Goal: Check status: Check status

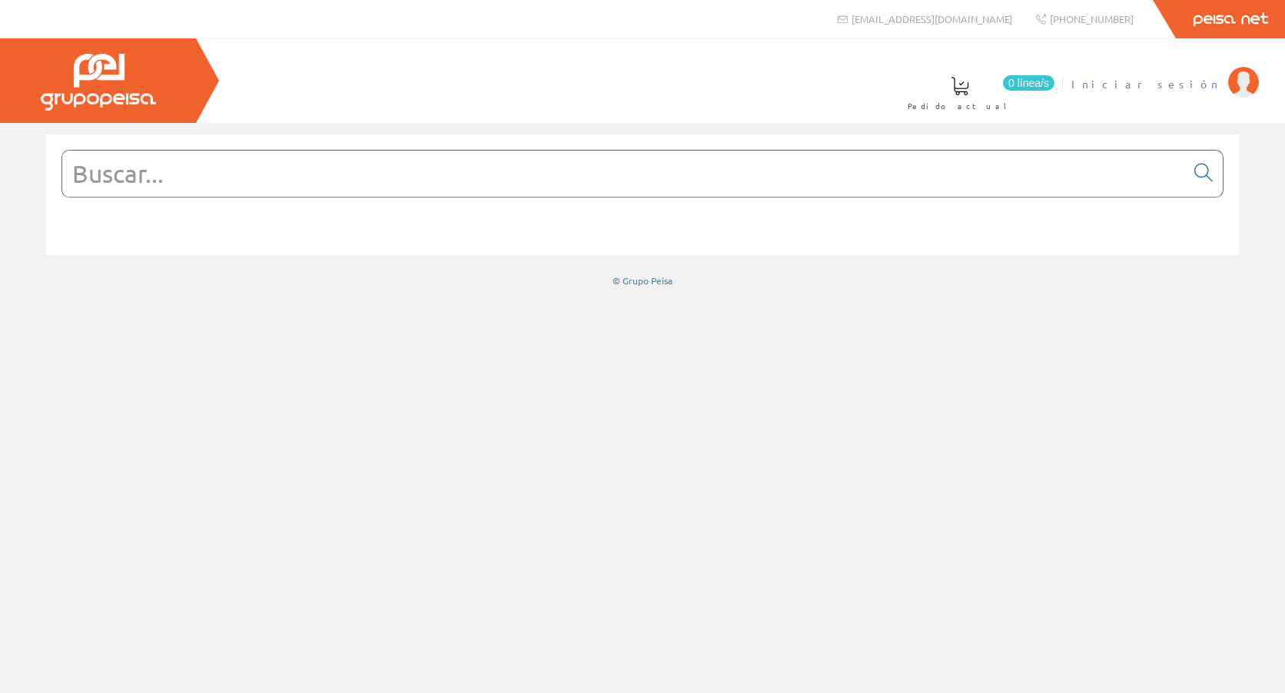
click at [1179, 82] on span "Iniciar sesión" at bounding box center [1145, 83] width 149 height 15
click at [1210, 83] on span "Jose Miguel" at bounding box center [1150, 83] width 141 height 15
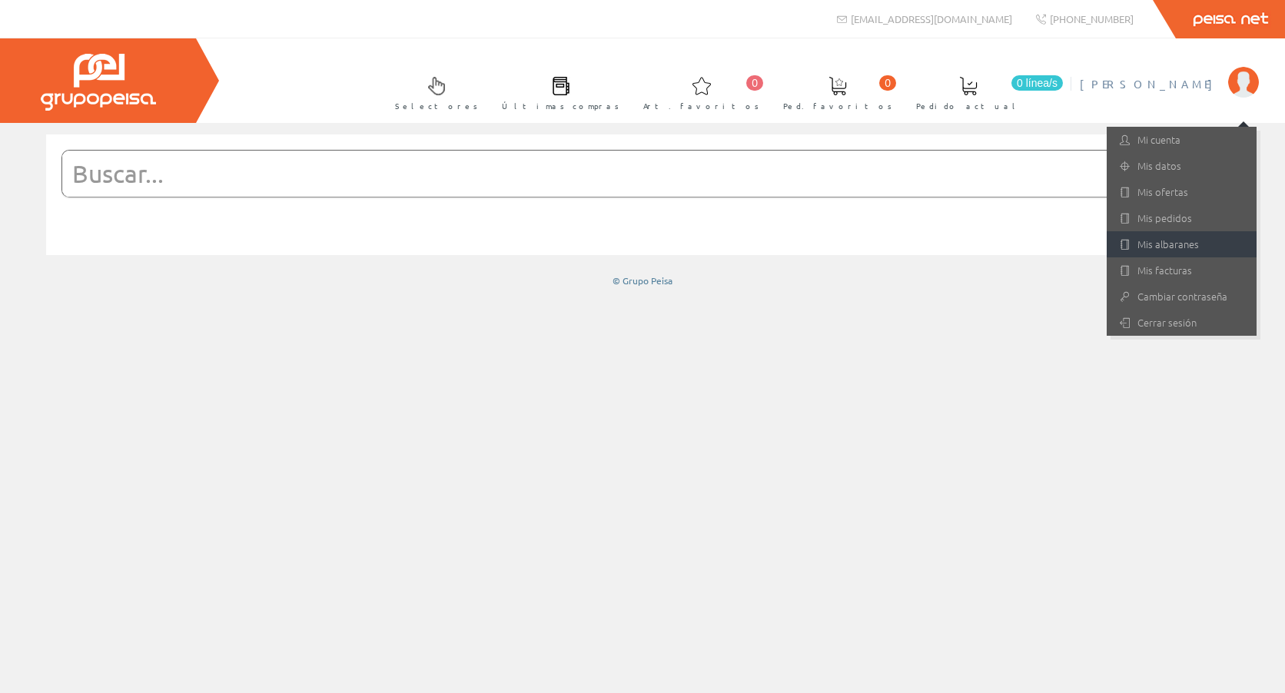
click at [1178, 243] on link "Mis albaranes" at bounding box center [1181, 244] width 150 height 26
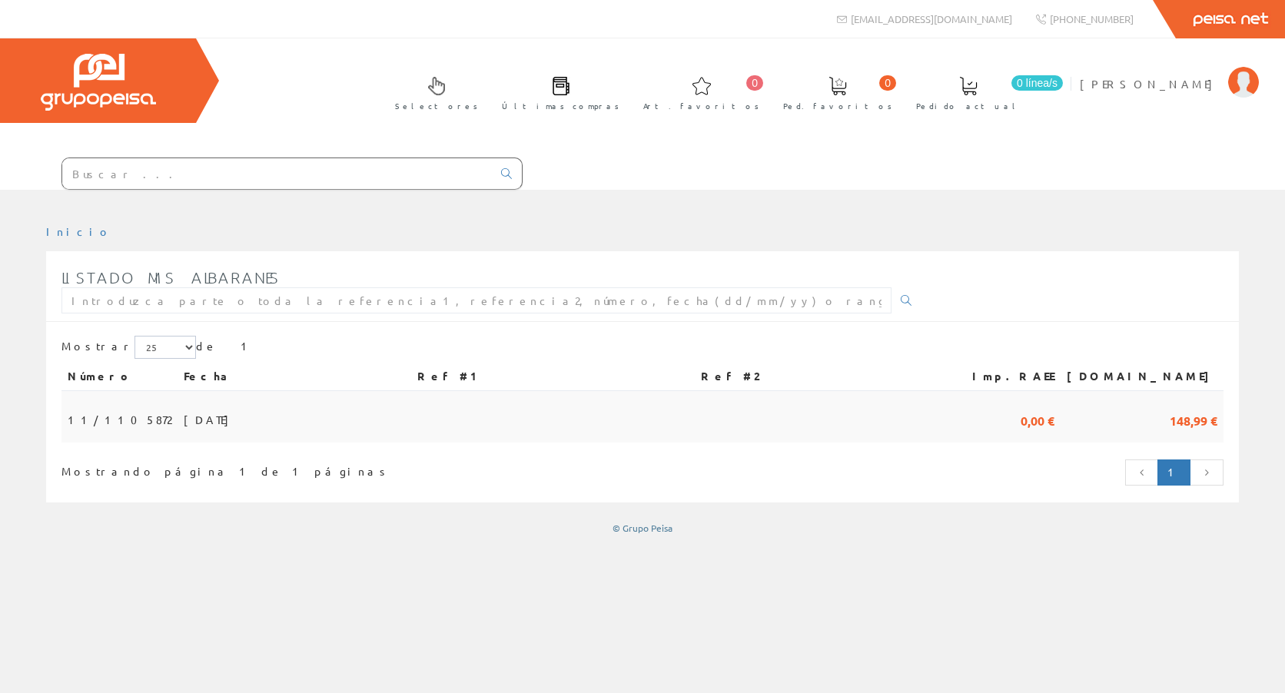
click at [184, 406] on span "[DATE]" at bounding box center [210, 419] width 53 height 26
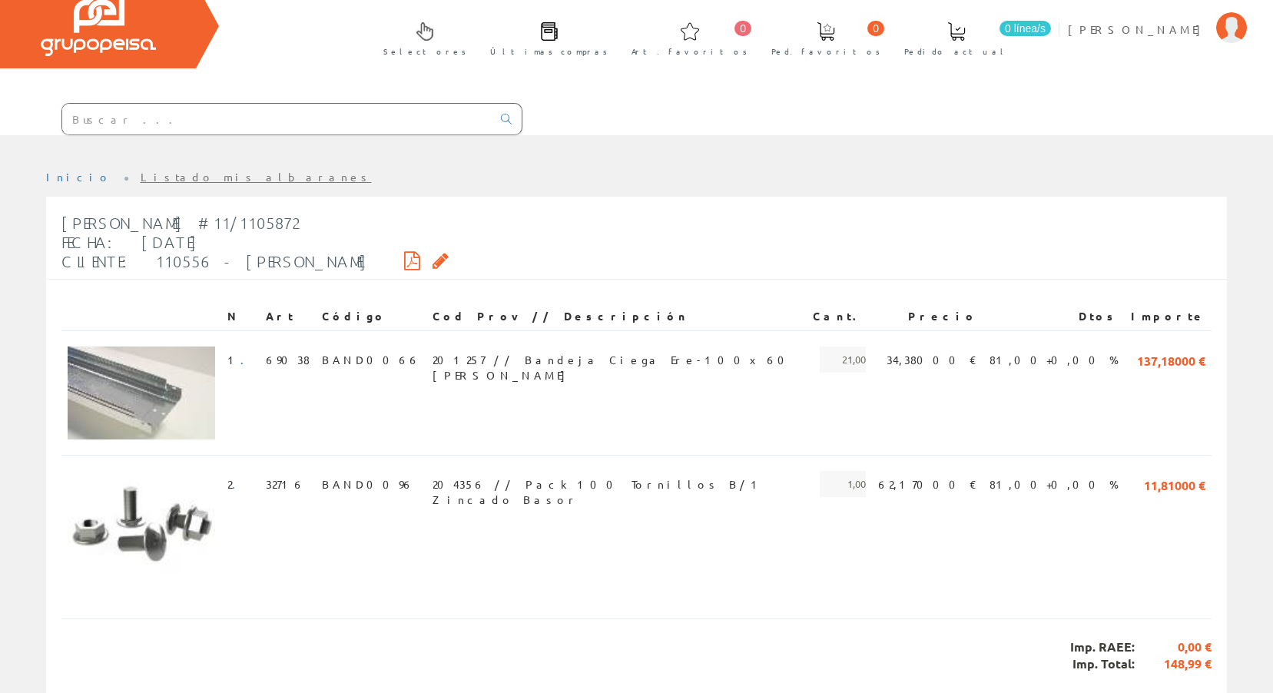
scroll to position [107, 0]
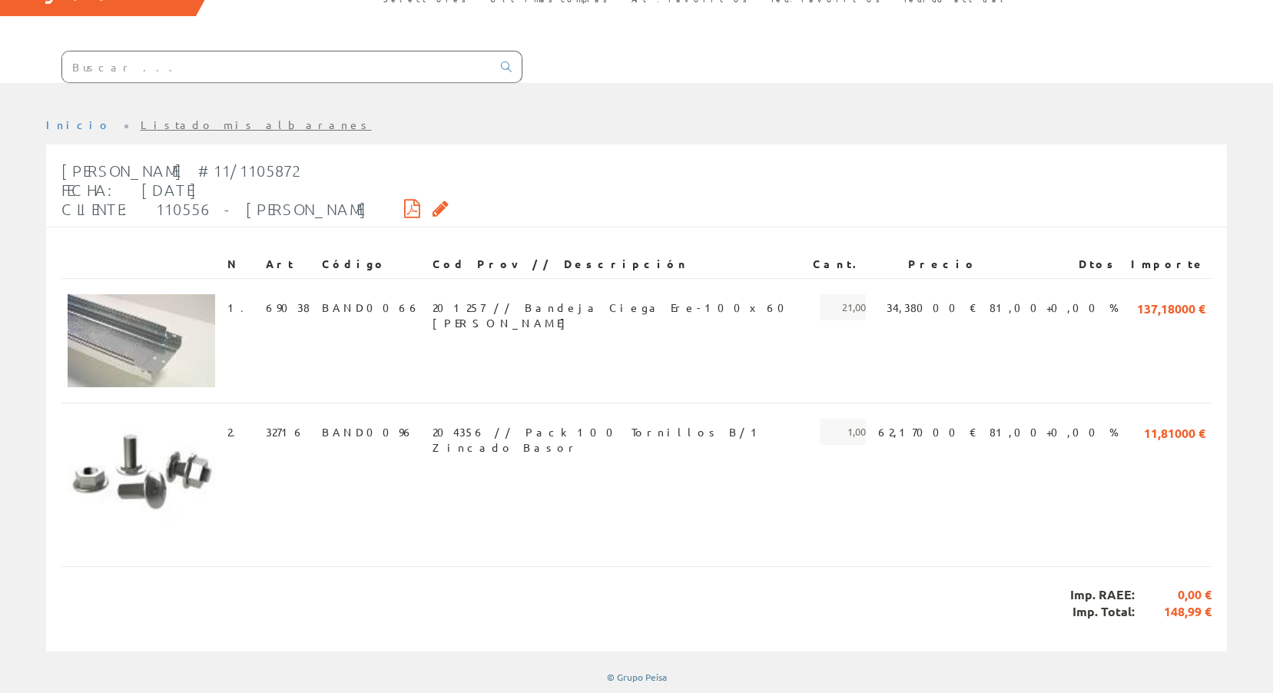
click at [420, 208] on icon at bounding box center [412, 208] width 16 height 11
